Goal: Information Seeking & Learning: Learn about a topic

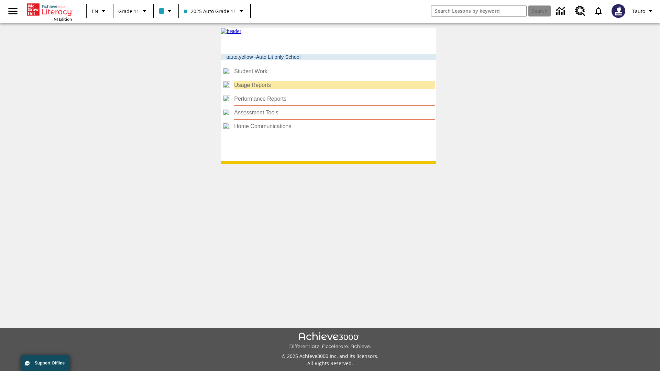
click at [254, 88] on link "Usage Reports" at bounding box center [252, 85] width 37 height 6
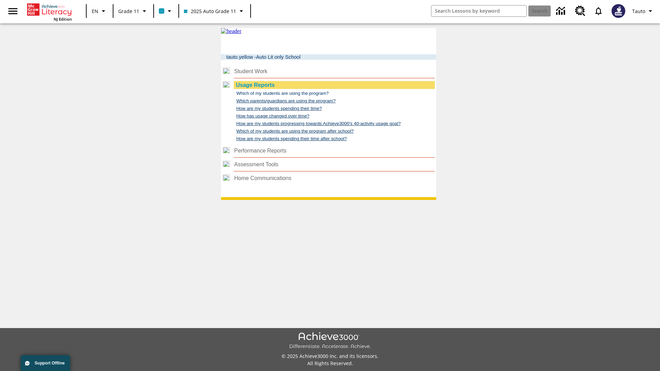
click at [289, 96] on link "Which of my students are using the program?" at bounding box center [282, 93] width 92 height 5
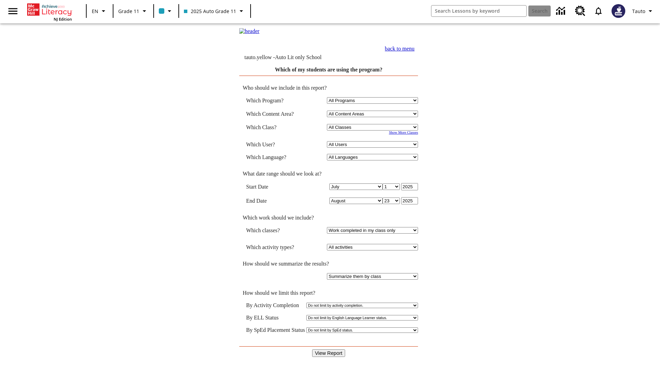
click at [329, 350] on input "View Report" at bounding box center [328, 354] width 33 height 8
click at [415, 52] on link "back to menu" at bounding box center [400, 49] width 30 height 6
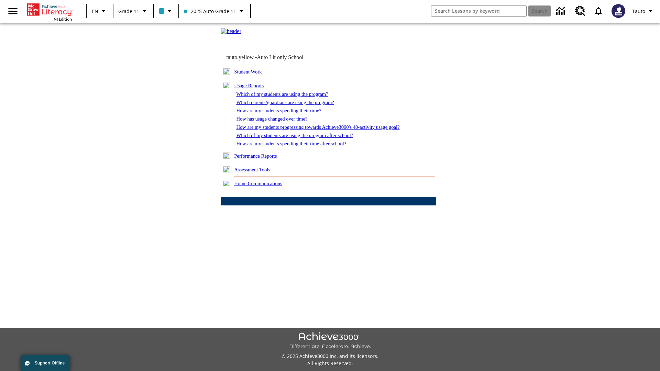
click at [285, 113] on link "How are my students spending their time?" at bounding box center [278, 111] width 85 height 6
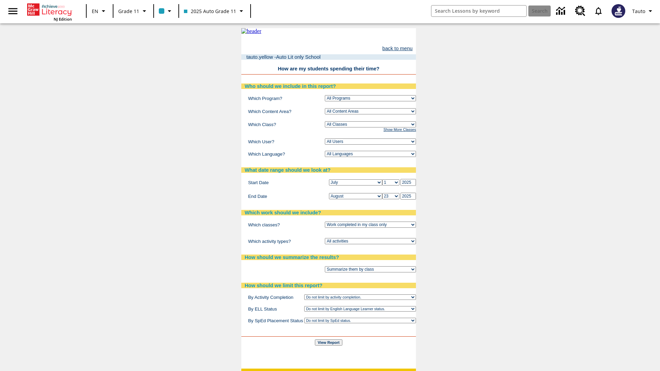
click at [413, 51] on link "back to menu" at bounding box center [397, 49] width 30 height 6
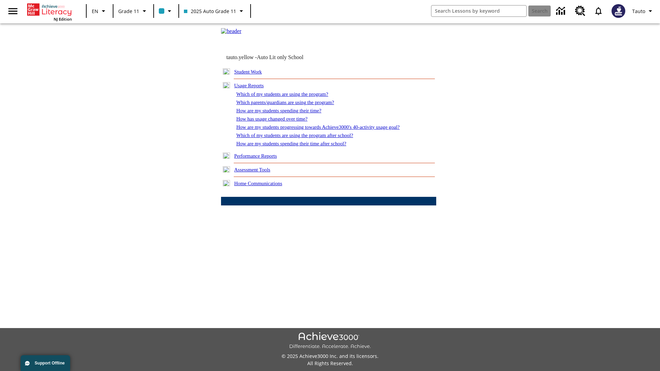
click at [299, 146] on link "How are my students spending their time after school?" at bounding box center [291, 144] width 110 height 6
